Goal: Task Accomplishment & Management: Use online tool/utility

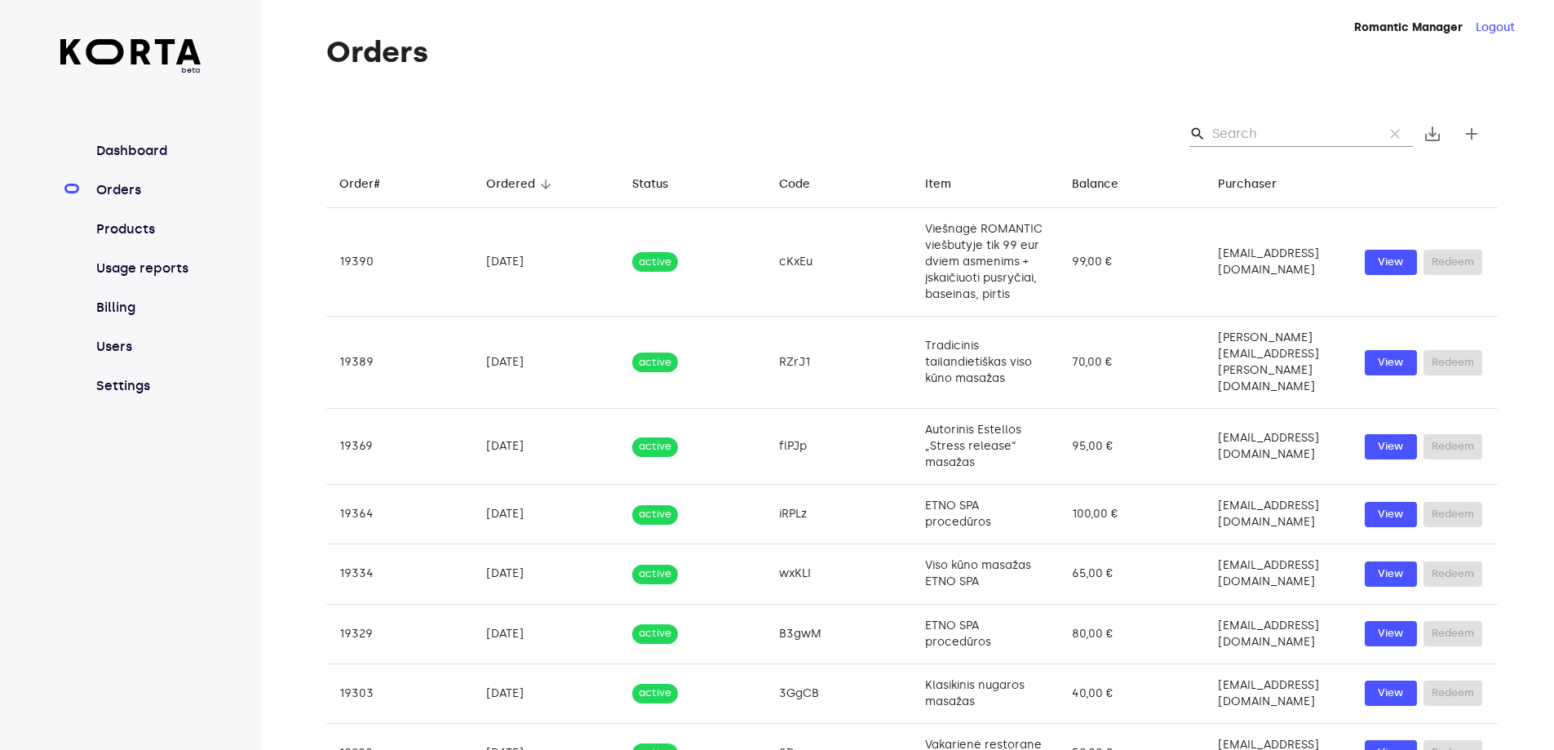
click at [1234, 122] on input "Search" at bounding box center [1291, 134] width 158 height 26
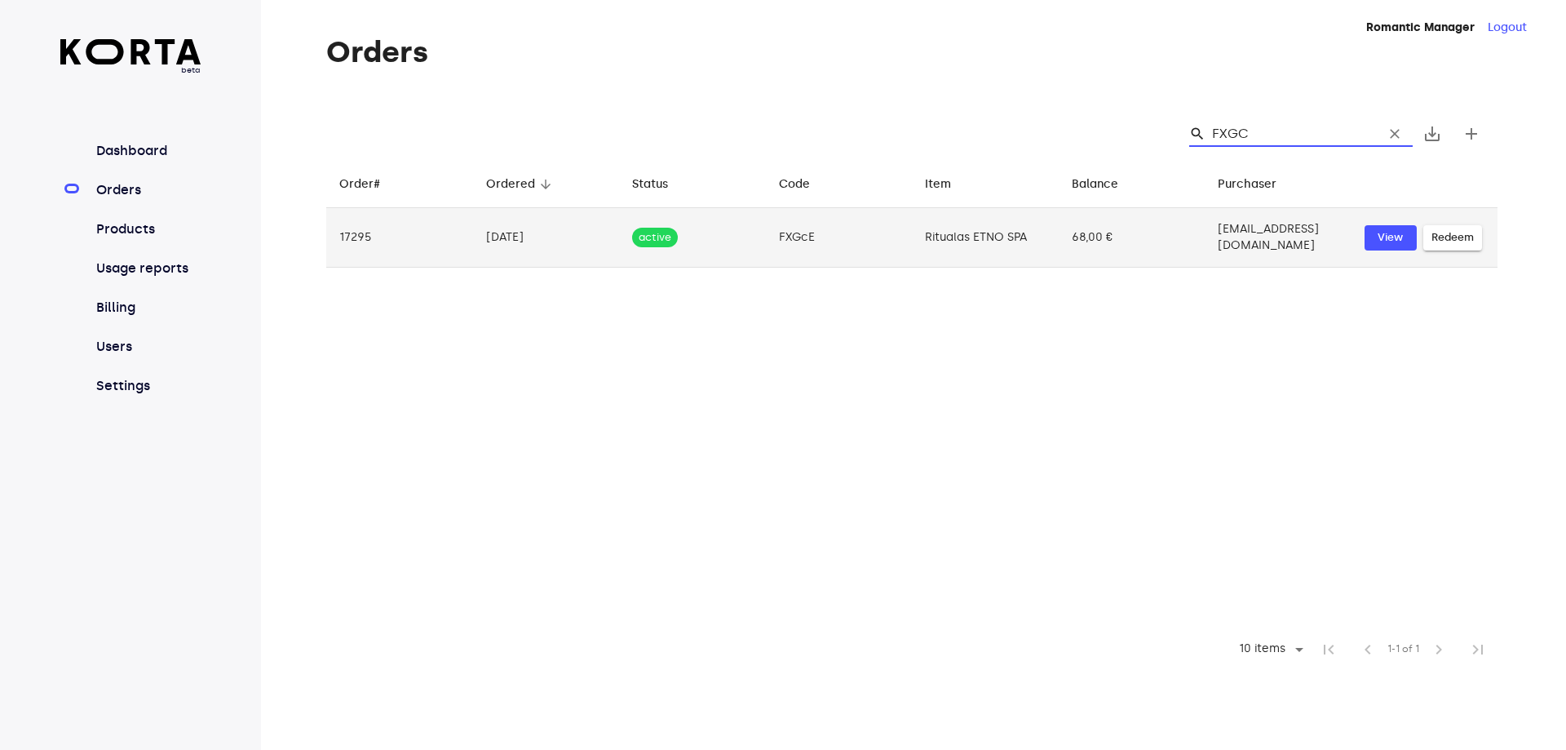
type input "FXGC"
click at [1449, 232] on span "Redeem" at bounding box center [1453, 237] width 42 height 19
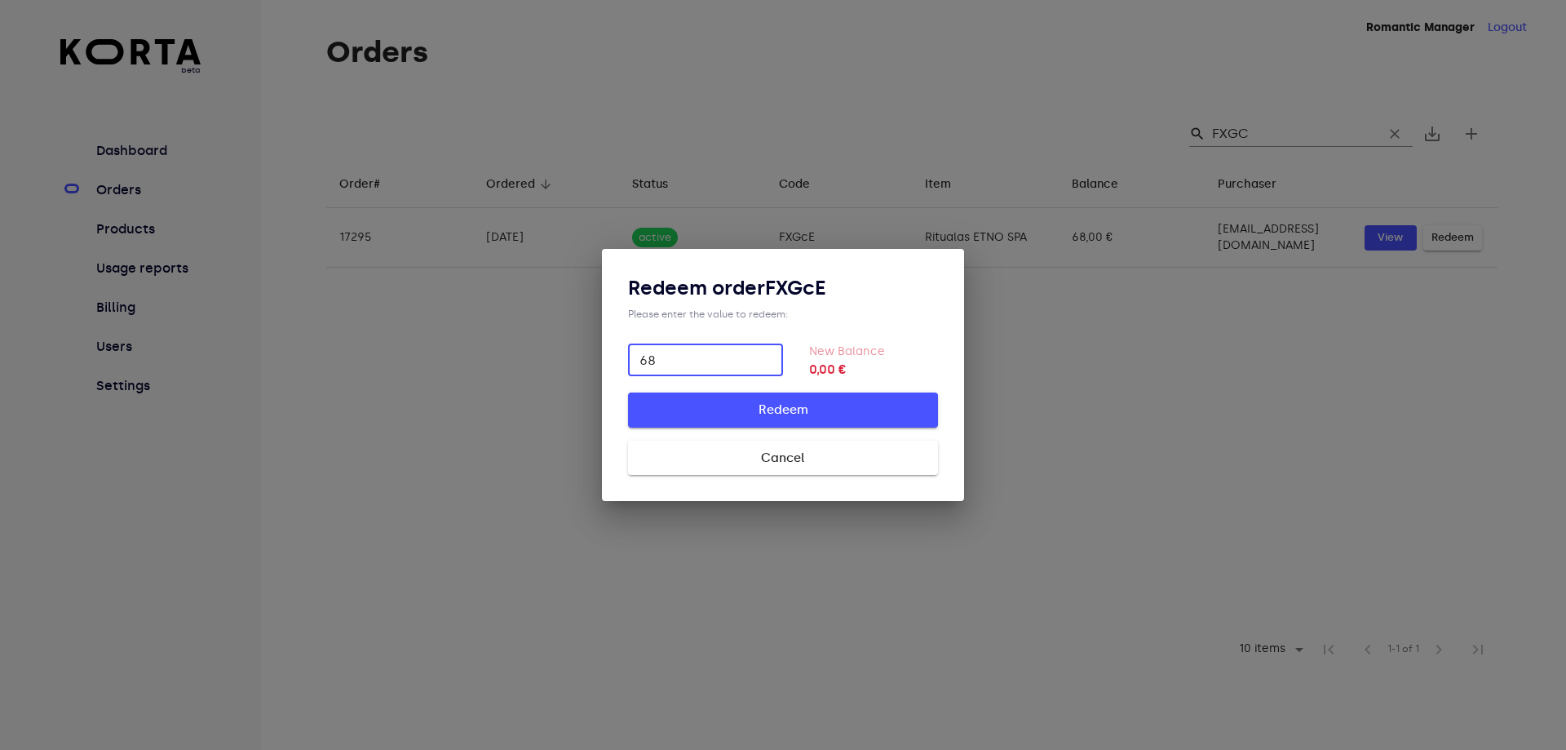
type input "68"
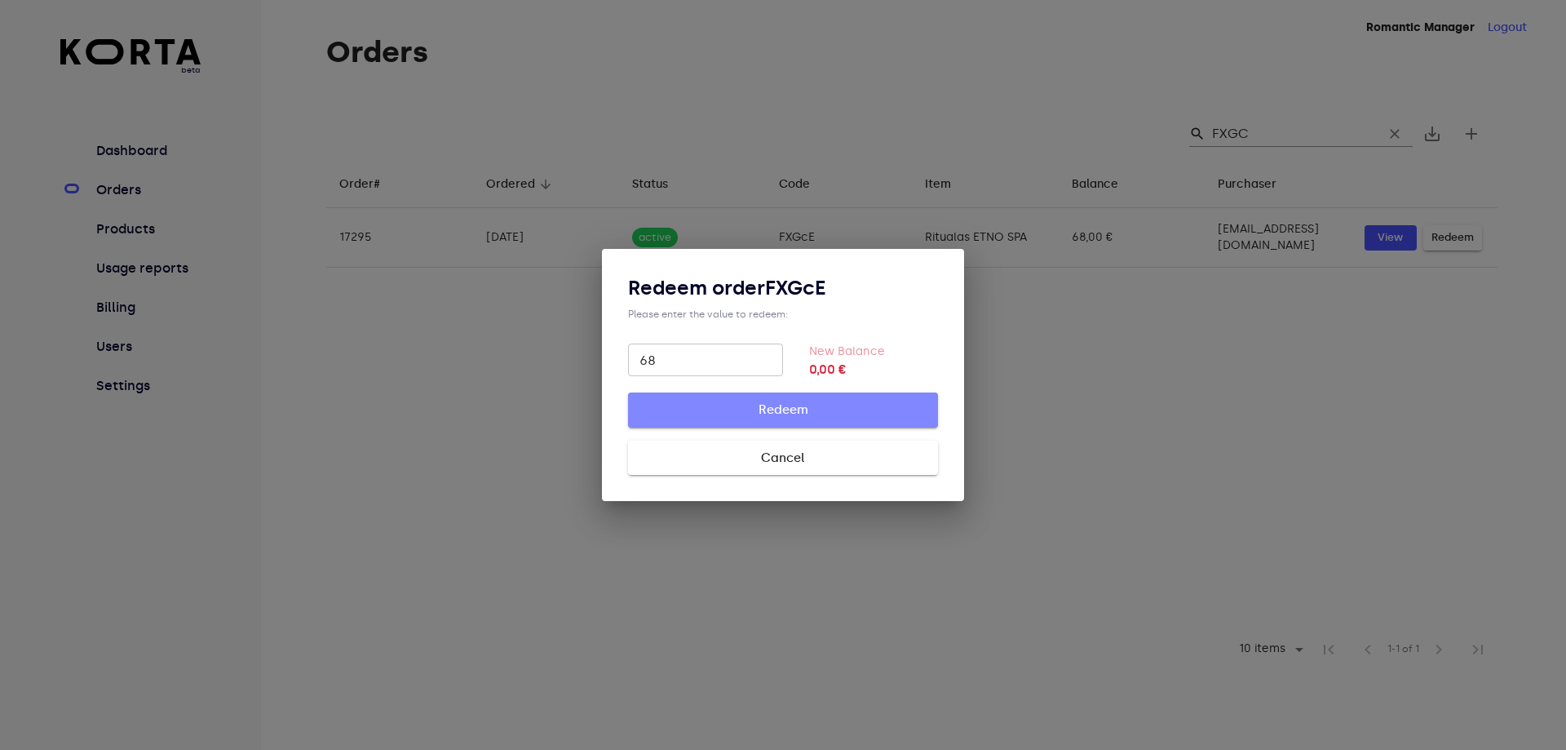
click at [779, 405] on span "Redeem" at bounding box center [783, 409] width 258 height 21
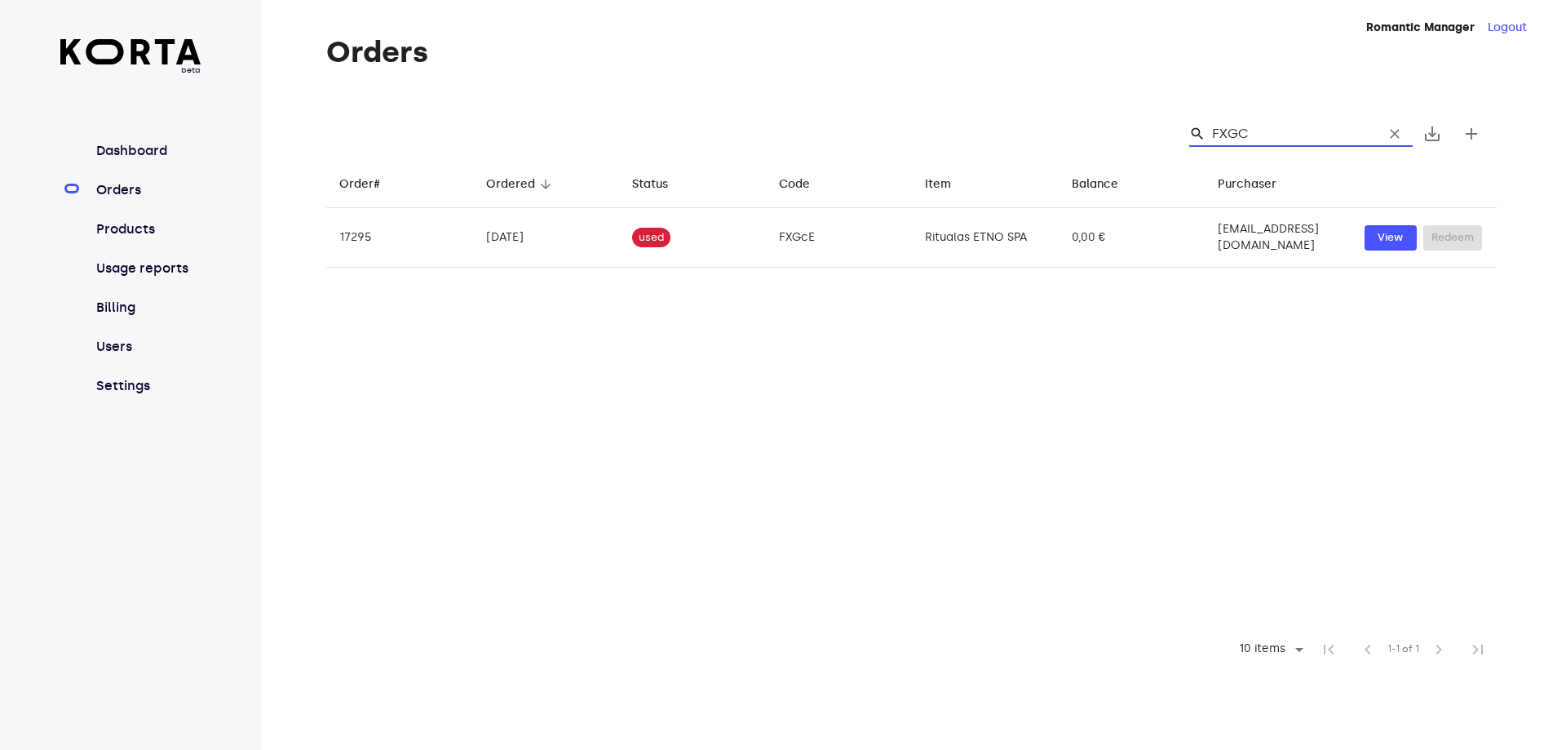
drag, startPoint x: 1277, startPoint y: 129, endPoint x: 1157, endPoint y: 135, distance: 120.0
click at [1157, 135] on div "search FXGC clear save_alt add" at bounding box center [911, 134] width 1171 height 52
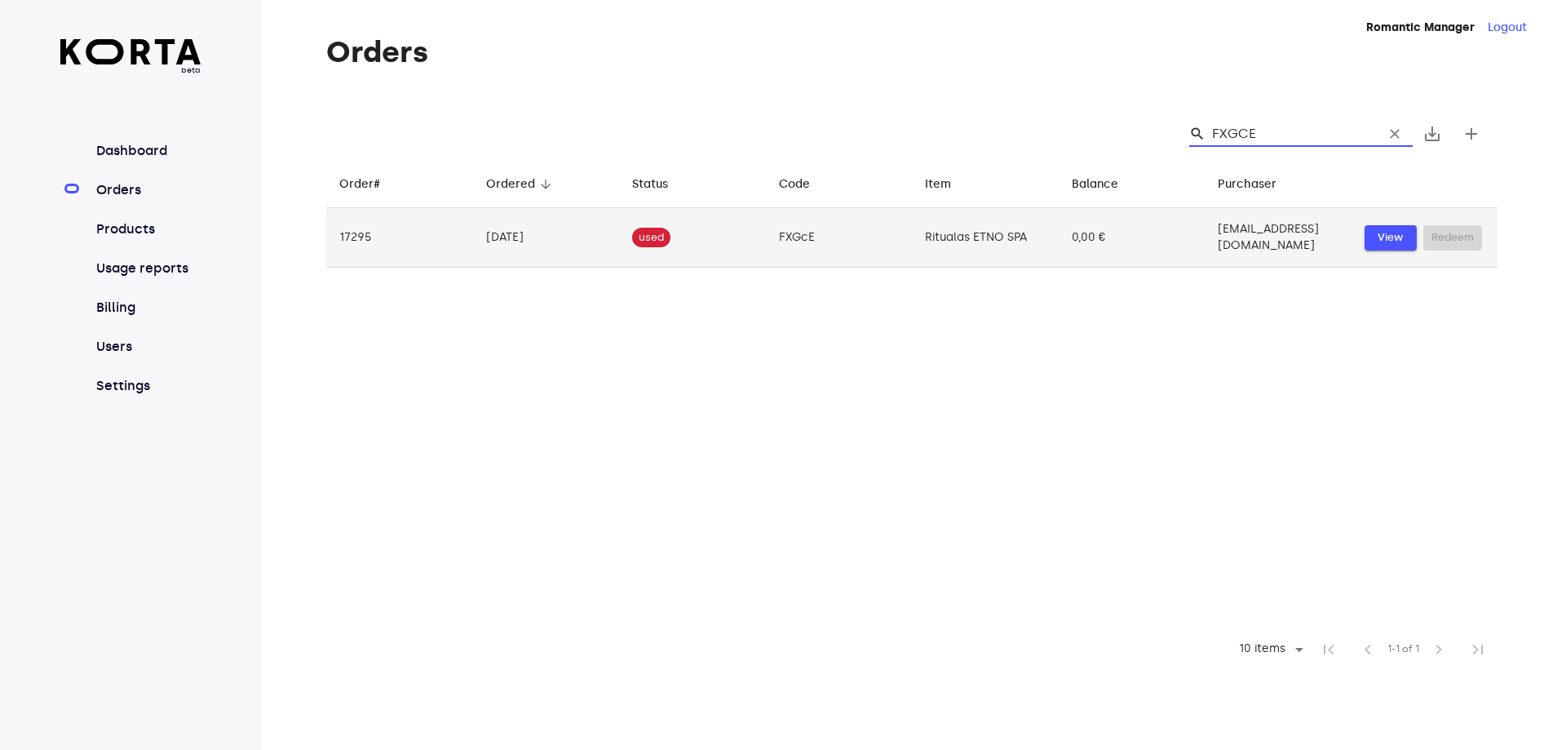
type input "FXGCE"
click at [1395, 233] on span "View" at bounding box center [1391, 237] width 36 height 19
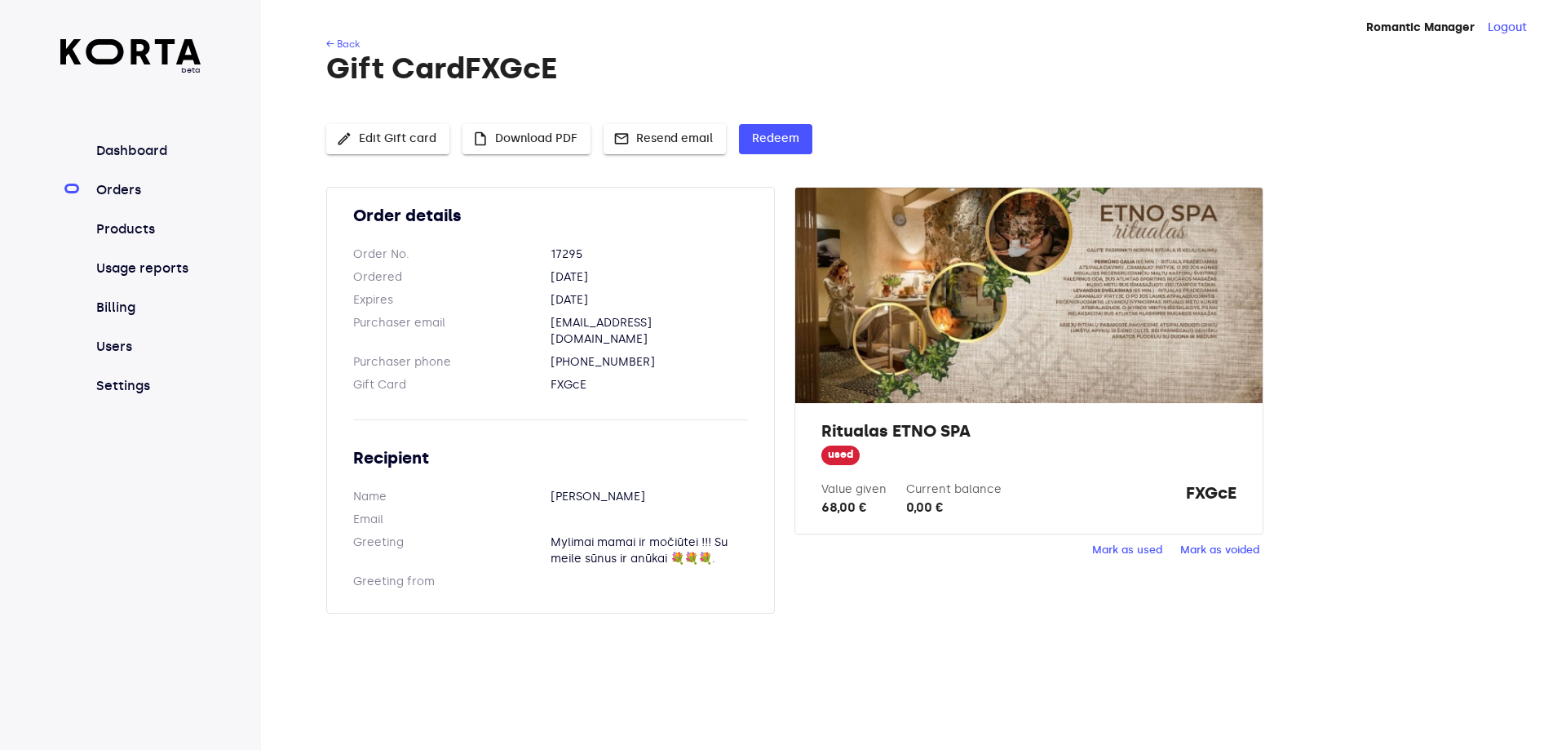
click at [1440, 228] on div "Order details Order No. 17295 Ordered [DATE] Expires [DATE] Purchaser email [EM…" at bounding box center [911, 410] width 1171 height 446
